Goal: Check status: Check status

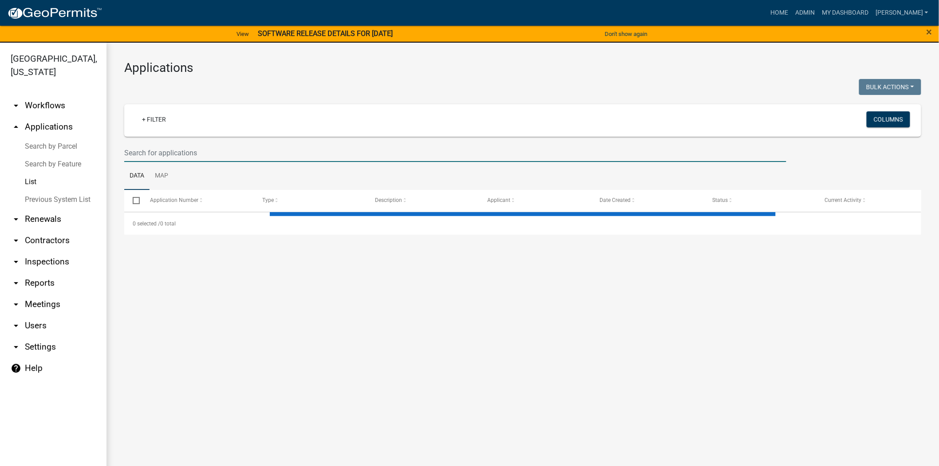
click at [197, 152] on input "text" at bounding box center [455, 153] width 662 height 18
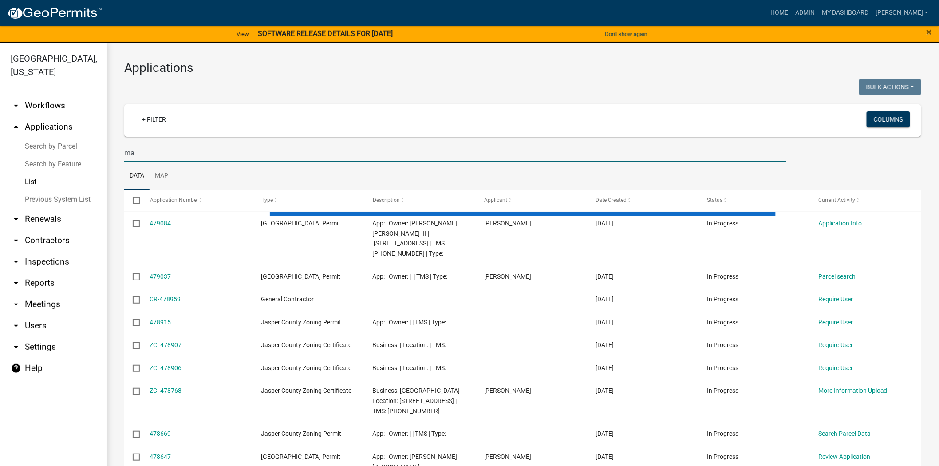
type input "m"
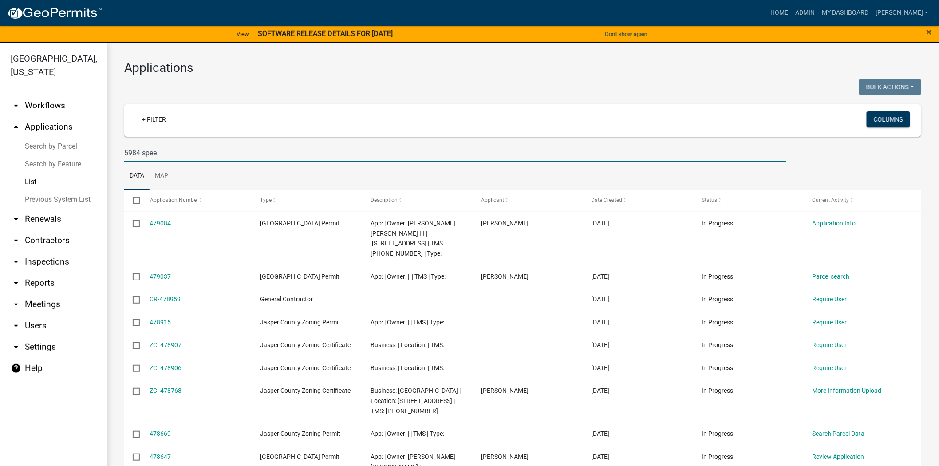
type input "5984 speed"
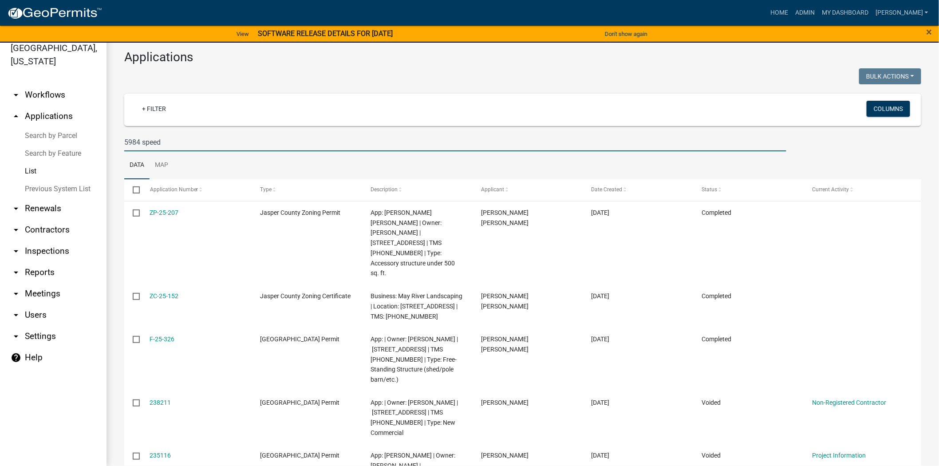
drag, startPoint x: 176, startPoint y: 144, endPoint x: 110, endPoint y: 148, distance: 66.3
click at [110, 148] on div "Applications Bulk Actions Void Expire Lock Withdraw + Filter Columns 5984 speed…" at bounding box center [522, 298] width 832 height 532
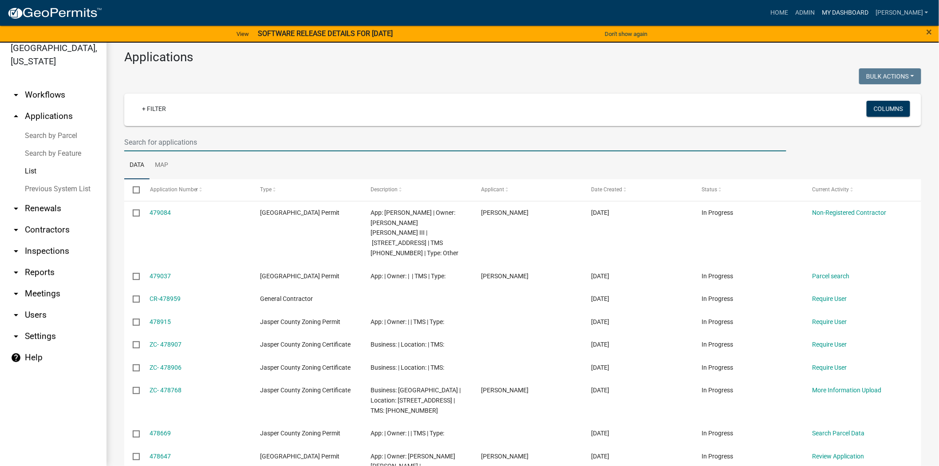
click at [872, 10] on link "My Dashboard" at bounding box center [845, 12] width 54 height 17
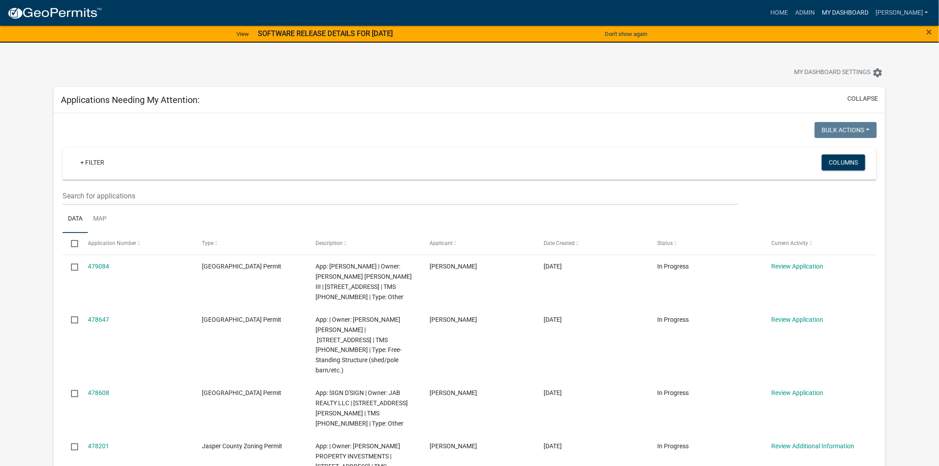
click at [872, 12] on link "My Dashboard" at bounding box center [845, 12] width 54 height 17
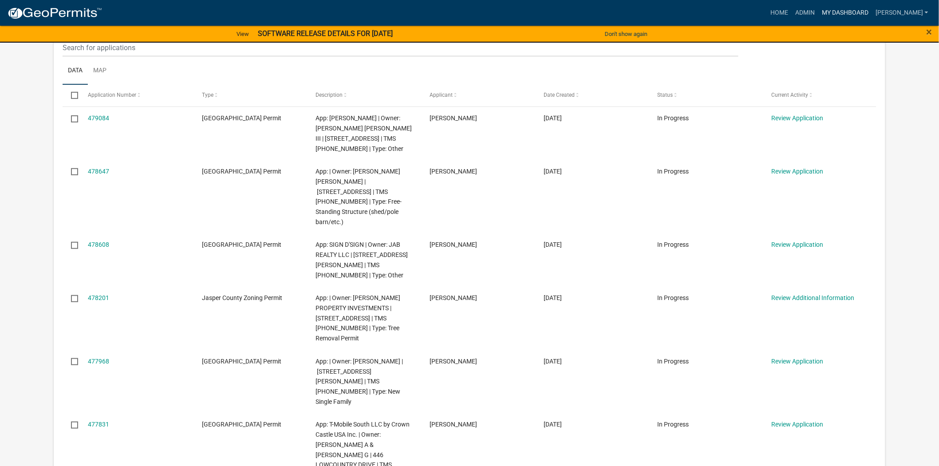
scroll to position [345, 0]
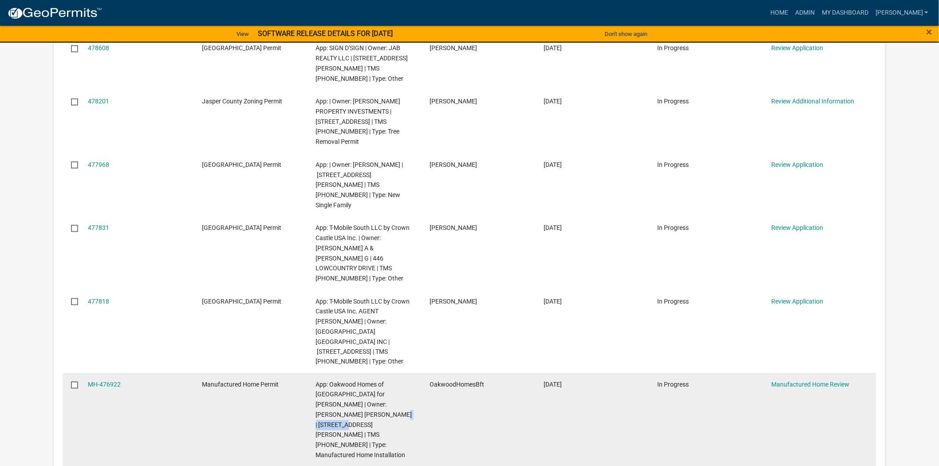
drag, startPoint x: 330, startPoint y: 343, endPoint x: 370, endPoint y: 343, distance: 40.4
click at [370, 381] on span "App: Oakwood Homes of [GEOGRAPHIC_DATA] for [PERSON_NAME] | Owner: [PERSON_NAME…" at bounding box center [364, 420] width 96 height 78
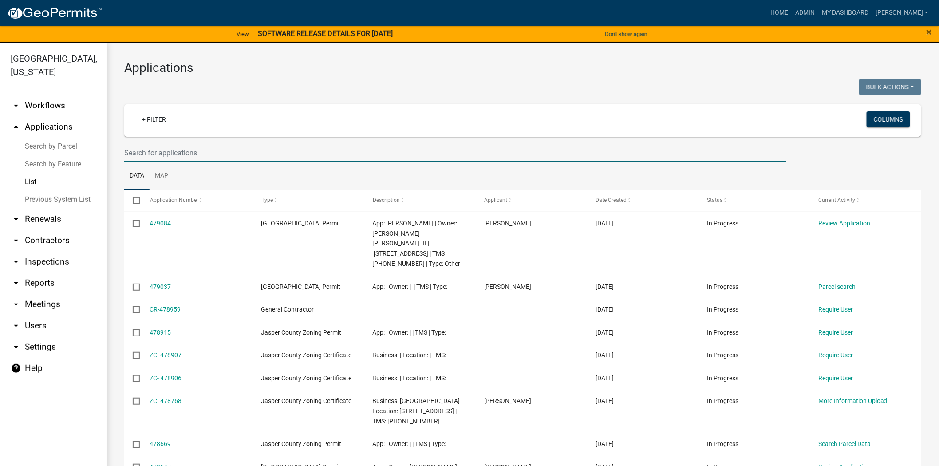
paste input "039-00-08-198"
type input "039-00-08-198"
